Goal: Navigation & Orientation: Find specific page/section

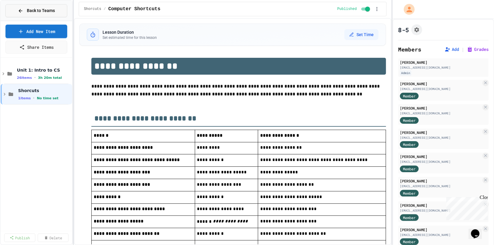
click at [55, 12] on button "Back to Teams" at bounding box center [36, 10] width 62 height 13
